Goal: Find specific page/section: Find specific page/section

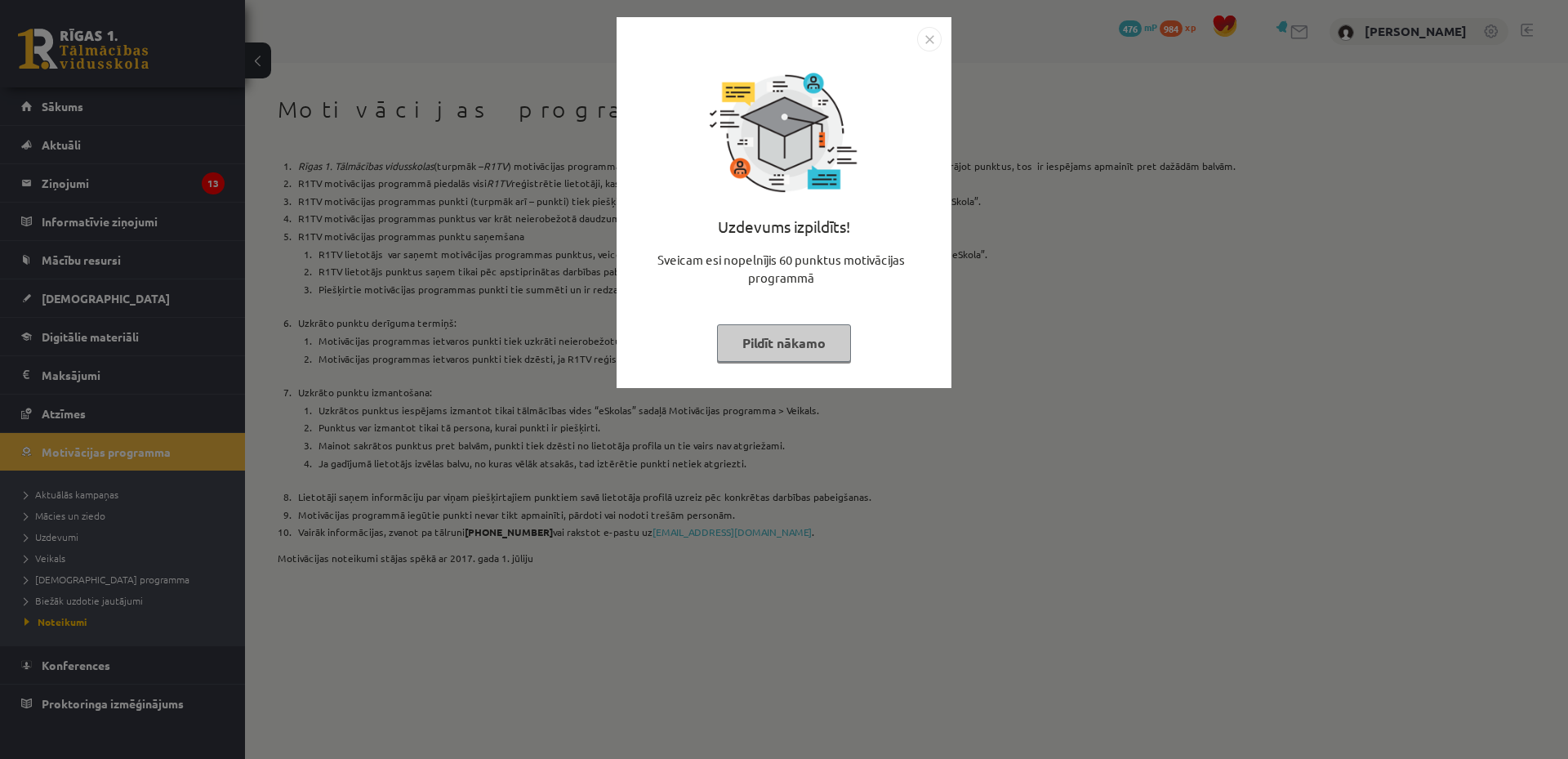
click at [934, 35] on img "Close" at bounding box center [930, 39] width 25 height 25
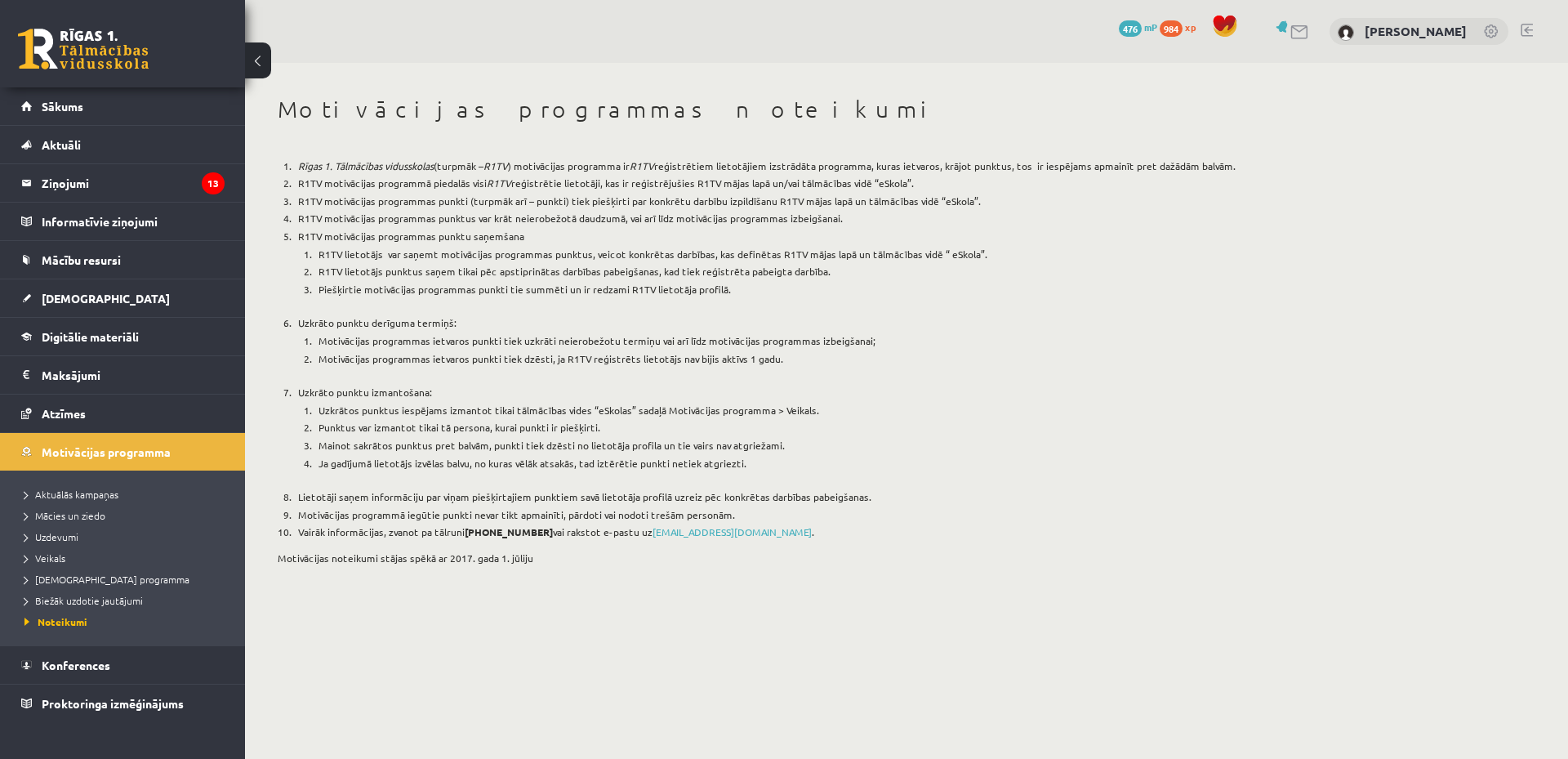
click at [1119, 29] on span "476" at bounding box center [1130, 29] width 23 height 17
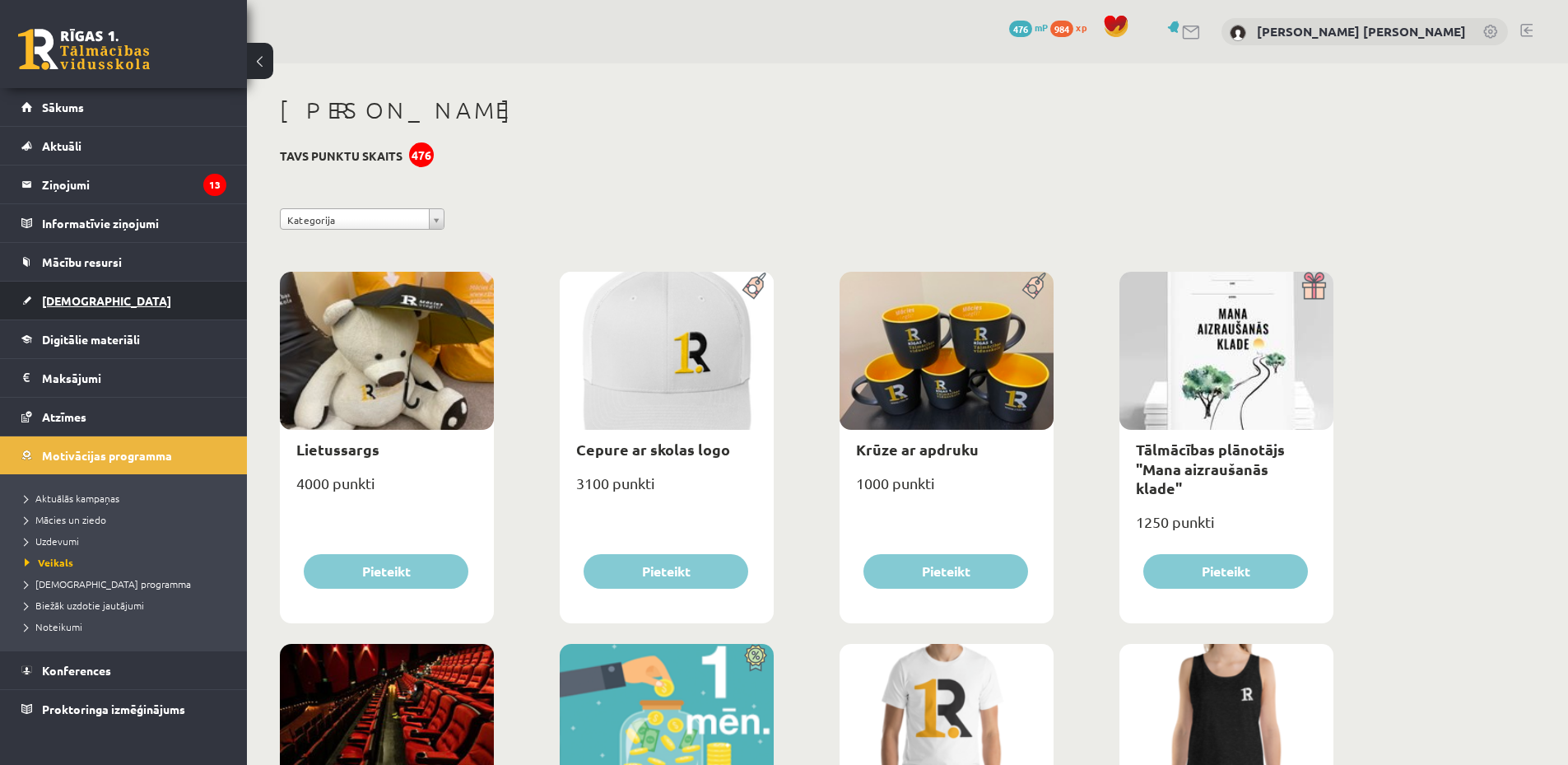
click at [87, 300] on span "[DEMOGRAPHIC_DATA]" at bounding box center [106, 300] width 129 height 15
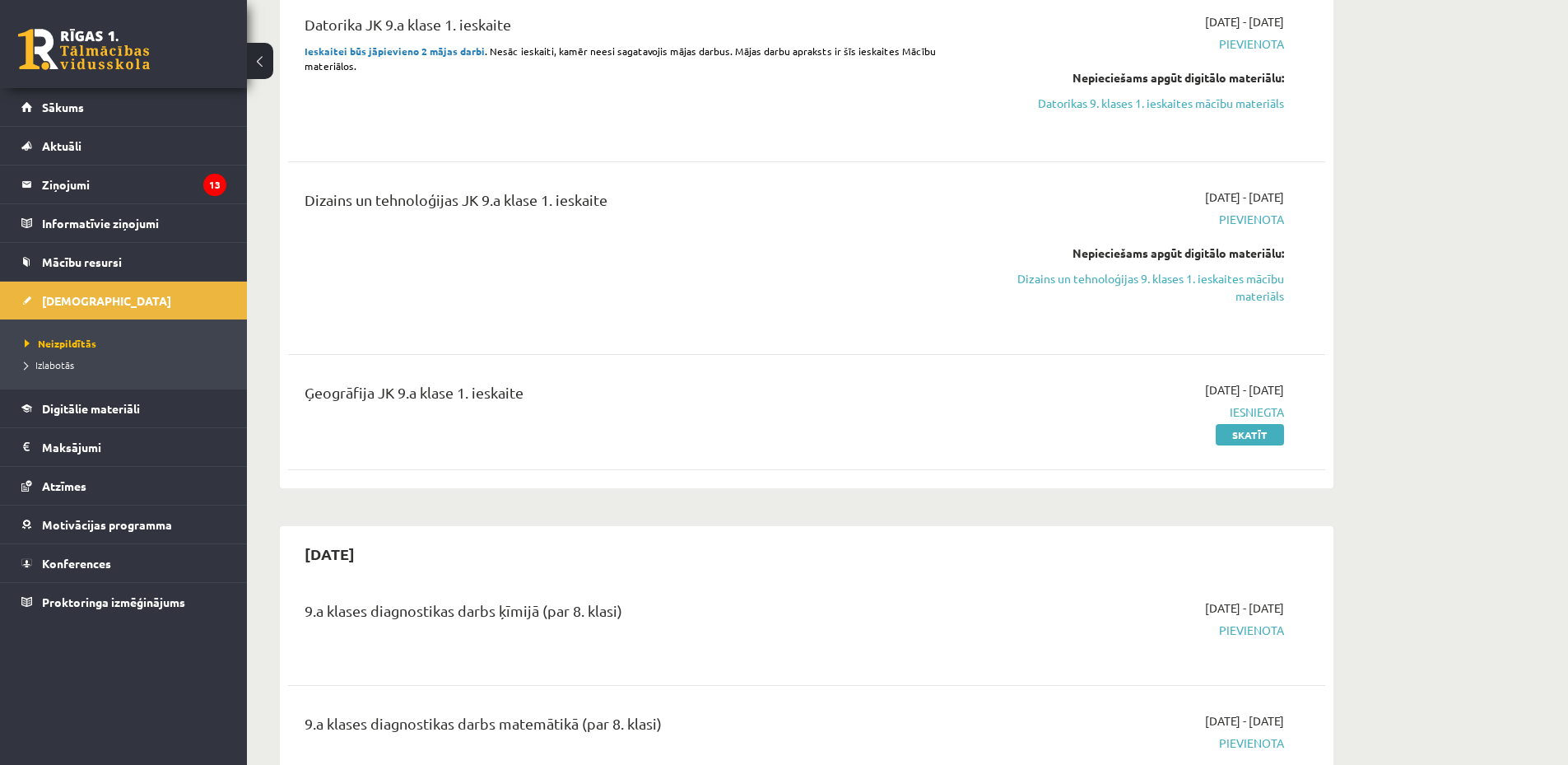
scroll to position [494, 0]
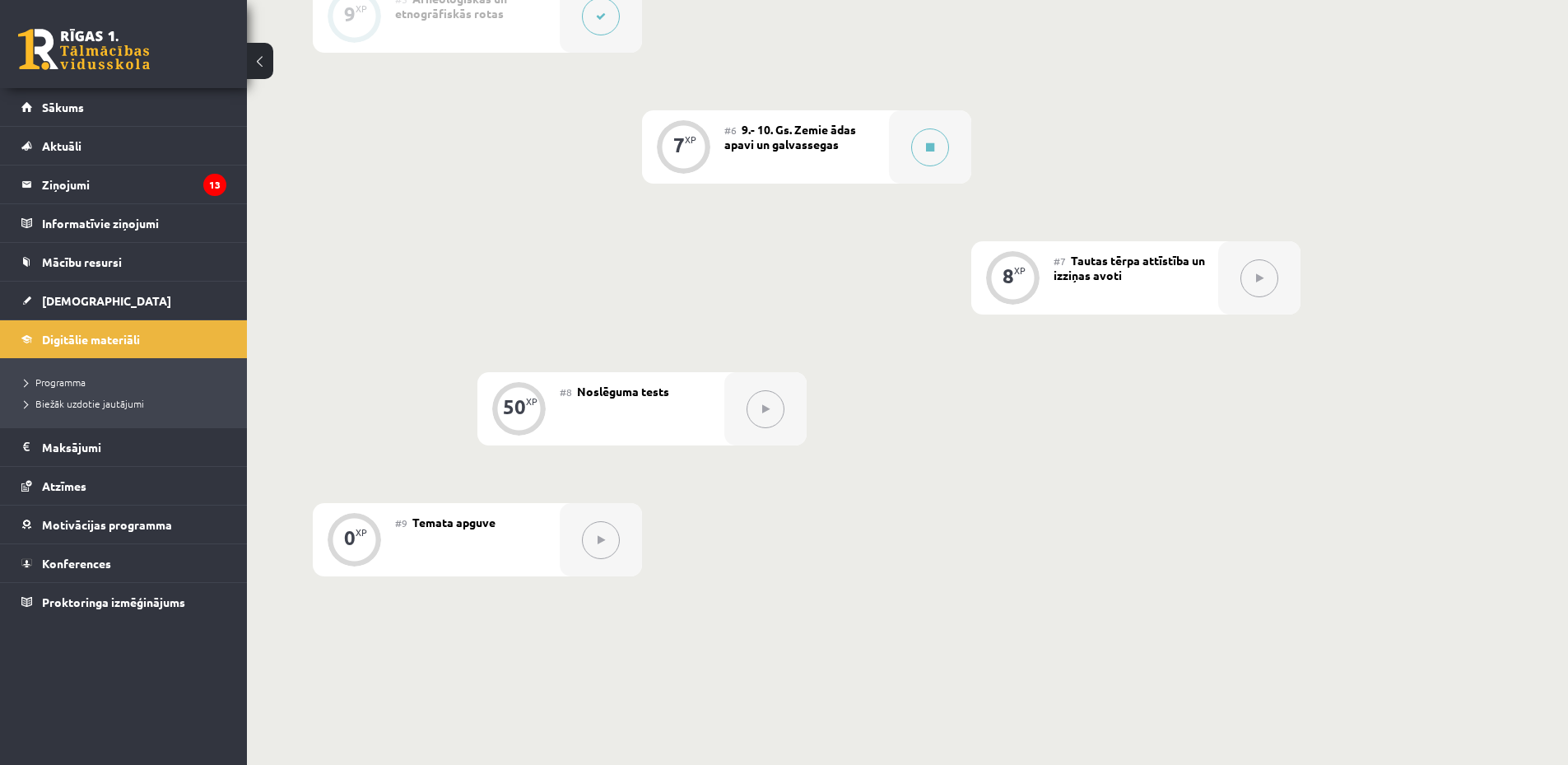
scroll to position [824, 0]
